Goal: Navigation & Orientation: Understand site structure

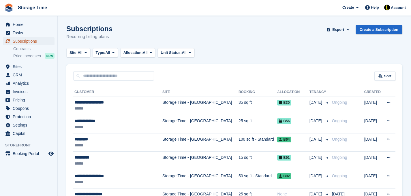
click at [21, 41] on span "Subscriptions" at bounding box center [30, 41] width 35 height 8
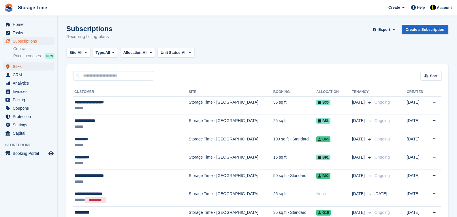
click at [22, 67] on span "Sites" at bounding box center [30, 67] width 35 height 8
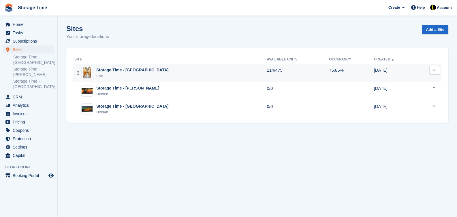
click at [121, 77] on div "Live" at bounding box center [132, 76] width 72 height 6
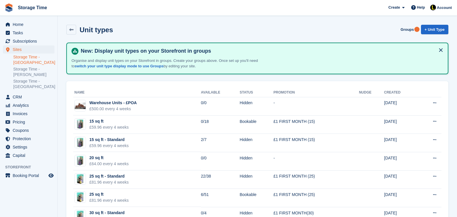
click at [31, 59] on link "Storage Time - [GEOGRAPHIC_DATA]" at bounding box center [33, 60] width 41 height 11
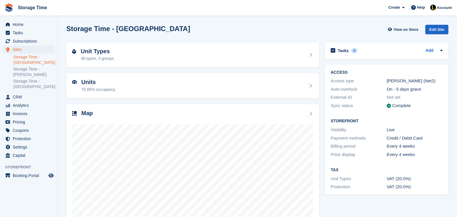
scroll to position [29, 0]
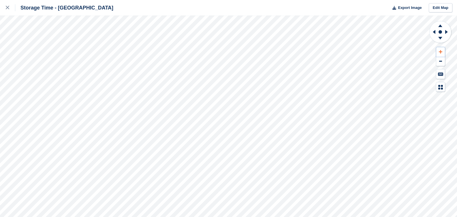
click at [440, 52] on icon at bounding box center [440, 51] width 3 height 3
click at [440, 51] on icon at bounding box center [440, 52] width 3 height 4
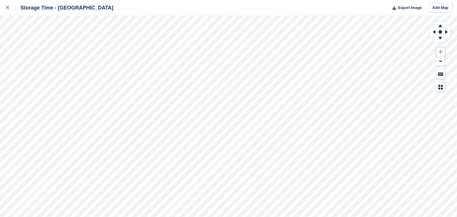
click at [440, 51] on icon at bounding box center [440, 52] width 3 height 4
click at [442, 52] on icon at bounding box center [440, 52] width 3 height 4
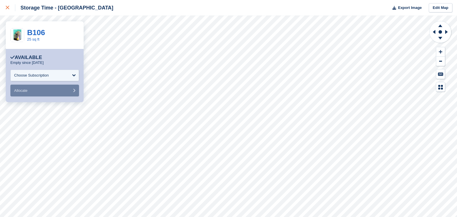
click at [7, 6] on icon at bounding box center [7, 7] width 3 height 3
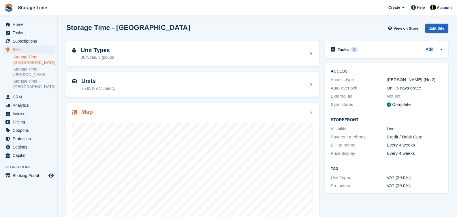
scroll to position [29, 0]
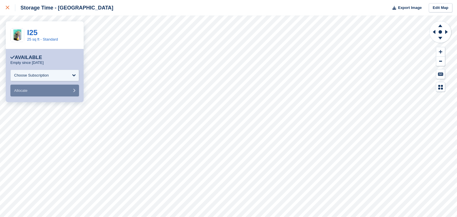
click at [7, 10] on div at bounding box center [11, 7] width 10 height 7
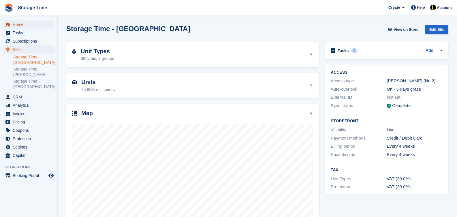
click at [22, 23] on span "Home" at bounding box center [30, 24] width 35 height 8
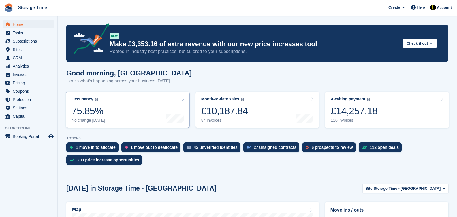
click at [119, 114] on link "Occupancy The percentage of all currently allocated units in terms of area. Inc…" at bounding box center [128, 110] width 124 height 37
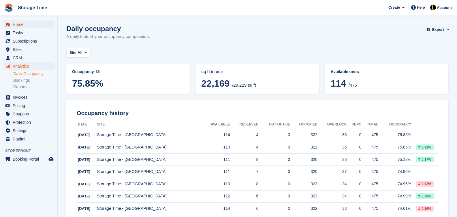
click at [21, 27] on span "Home" at bounding box center [30, 24] width 35 height 8
